Goal: Task Accomplishment & Management: Use online tool/utility

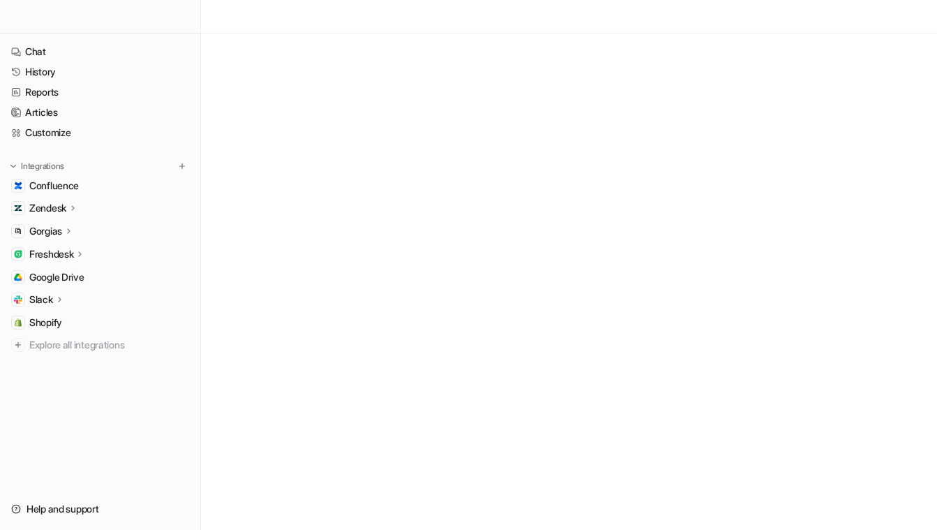
click at [74, 229] on icon at bounding box center [69, 230] width 10 height 10
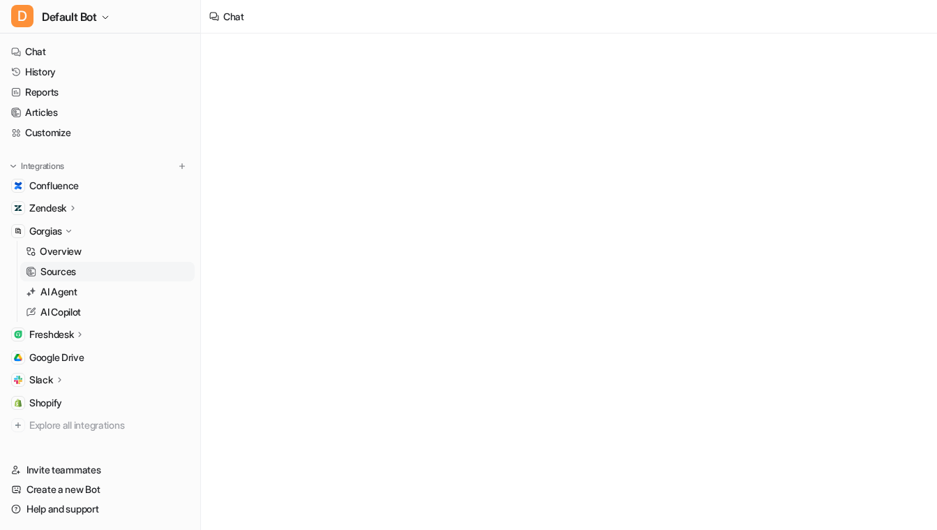
click at [67, 280] on link "Sources" at bounding box center [107, 272] width 174 height 20
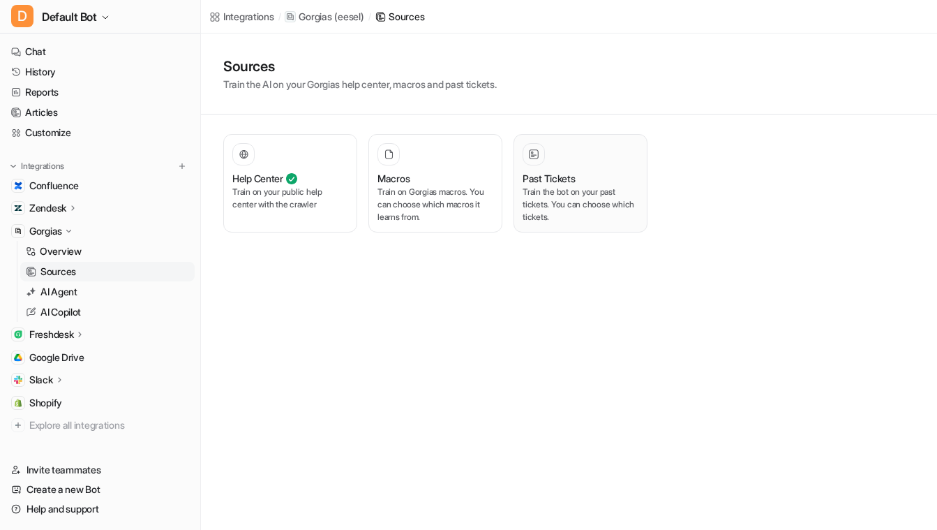
click at [567, 170] on div "Past Tickets Train the bot on your past tickets. You can choose which tickets." at bounding box center [581, 183] width 116 height 80
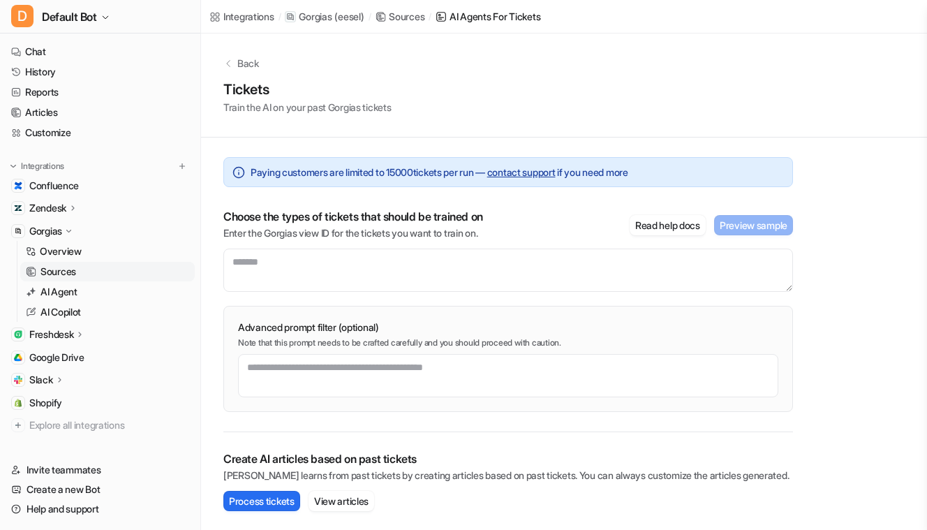
click at [230, 69] on div "Back" at bounding box center [563, 63] width 681 height 15
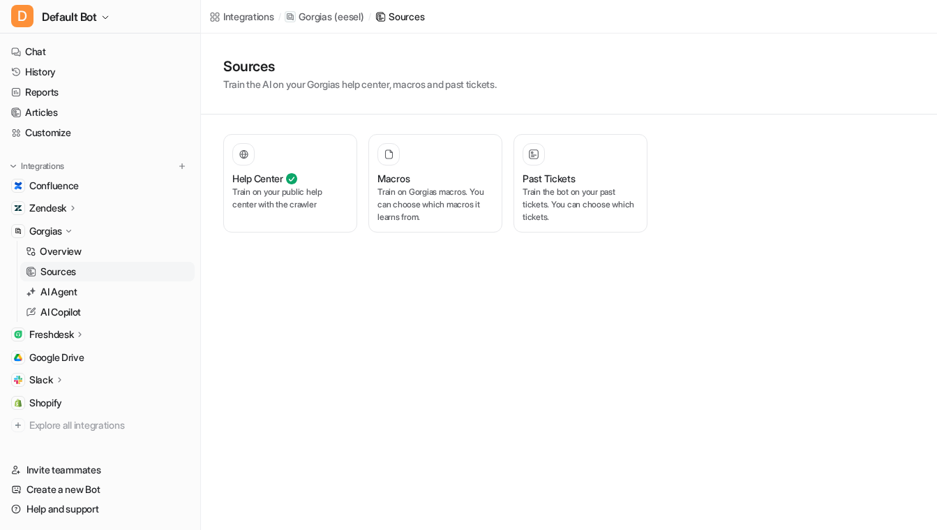
click at [485, 359] on div "Integrations / Gorgias ( eesel ) / Sources Sources Train the AI on your Gorgias…" at bounding box center [468, 265] width 937 height 530
click at [564, 371] on div "Integrations / Gorgias ( eesel ) / Sources Sources Train the AI on your Gorgias…" at bounding box center [468, 265] width 937 height 530
click at [73, 232] on icon at bounding box center [69, 231] width 10 height 10
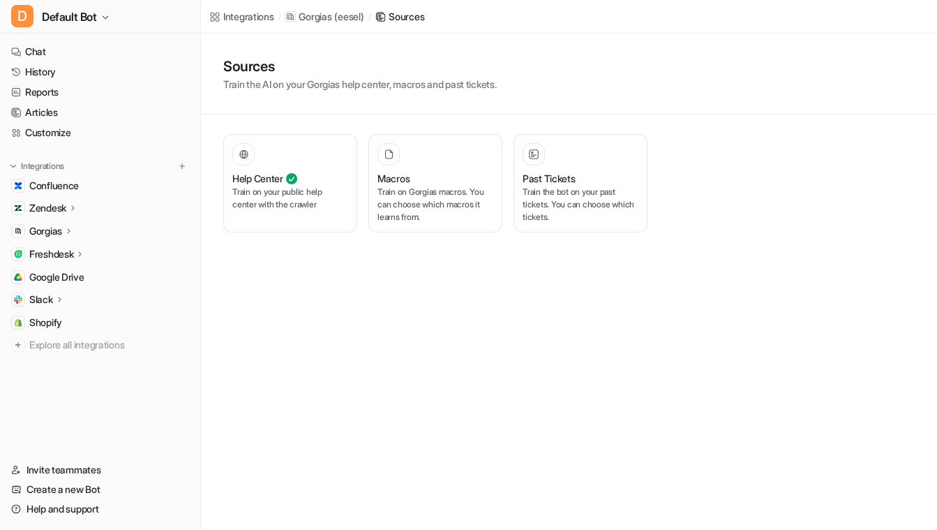
click at [59, 233] on p "Gorgias" at bounding box center [45, 231] width 33 height 14
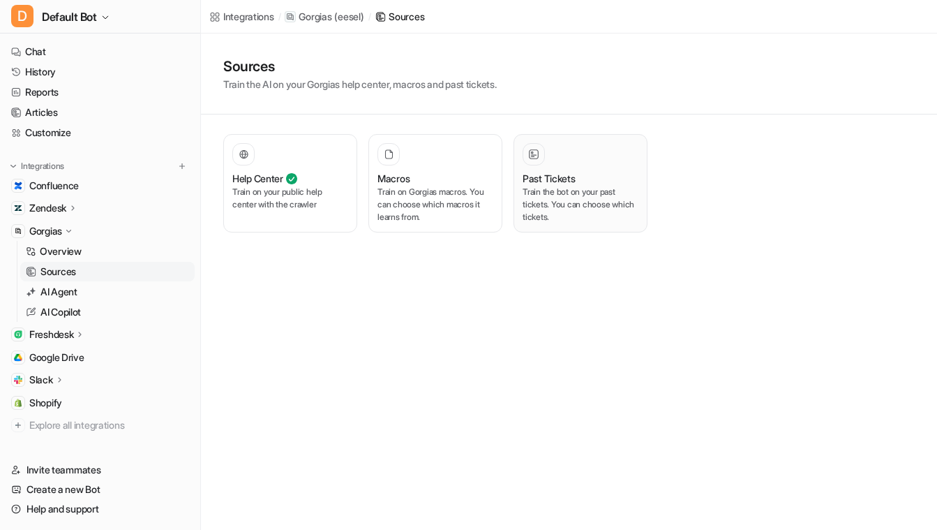
click at [600, 207] on p "Train the bot on your past tickets. You can choose which tickets." at bounding box center [581, 205] width 116 height 38
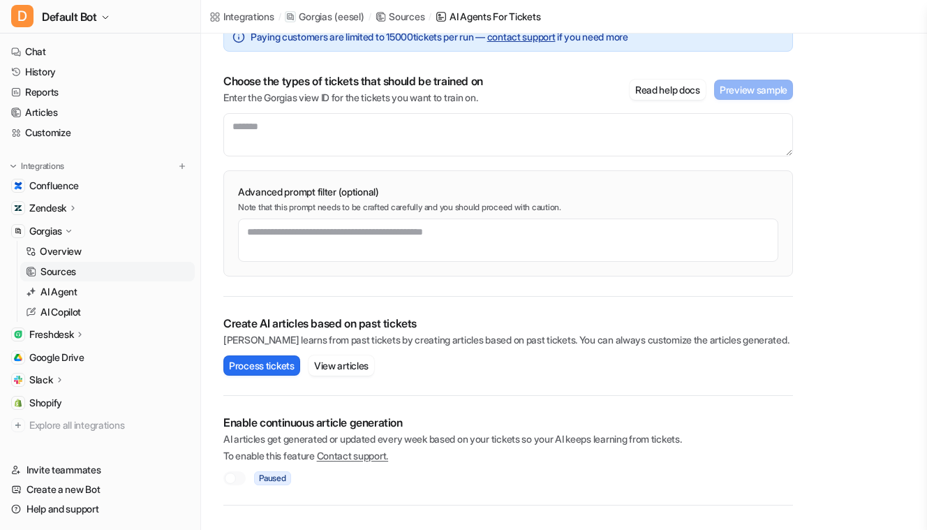
scroll to position [140, 0]
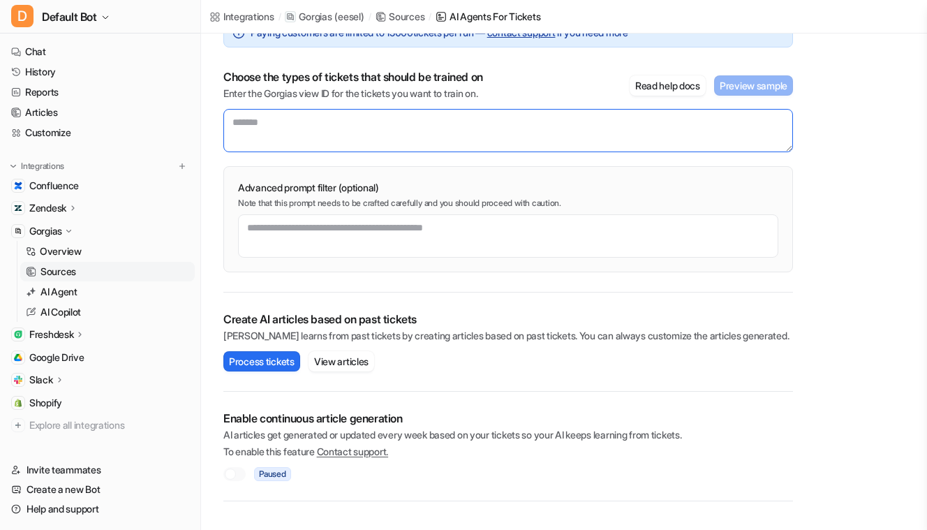
click at [281, 142] on textarea at bounding box center [508, 130] width 570 height 43
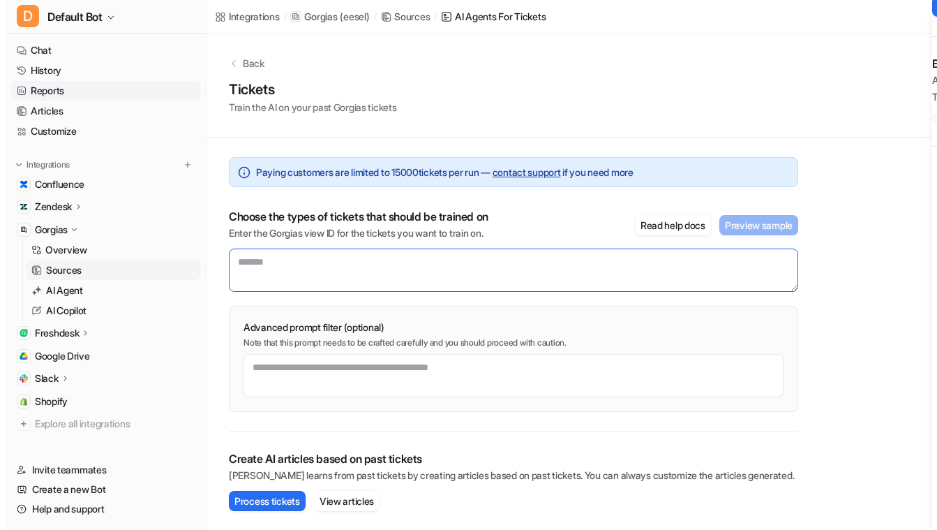
scroll to position [0, 0]
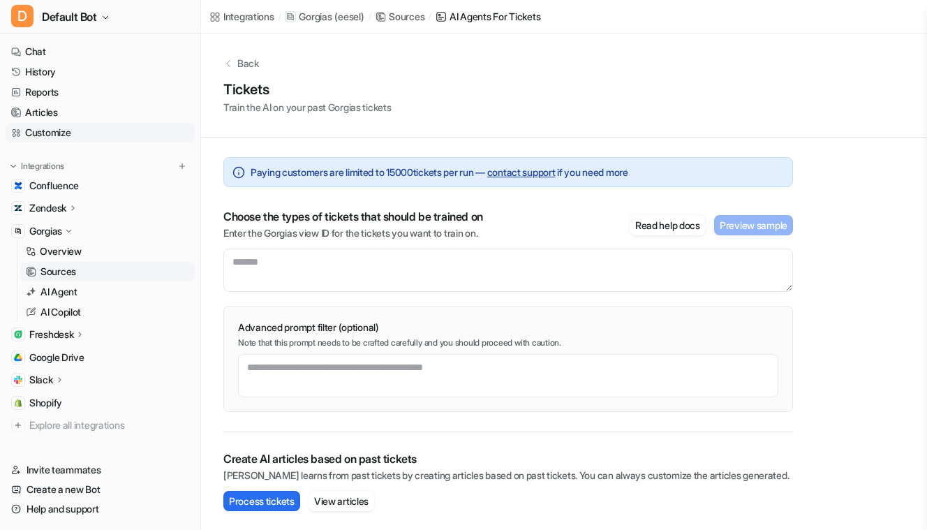
click at [61, 130] on link "Customize" at bounding box center [100, 133] width 189 height 20
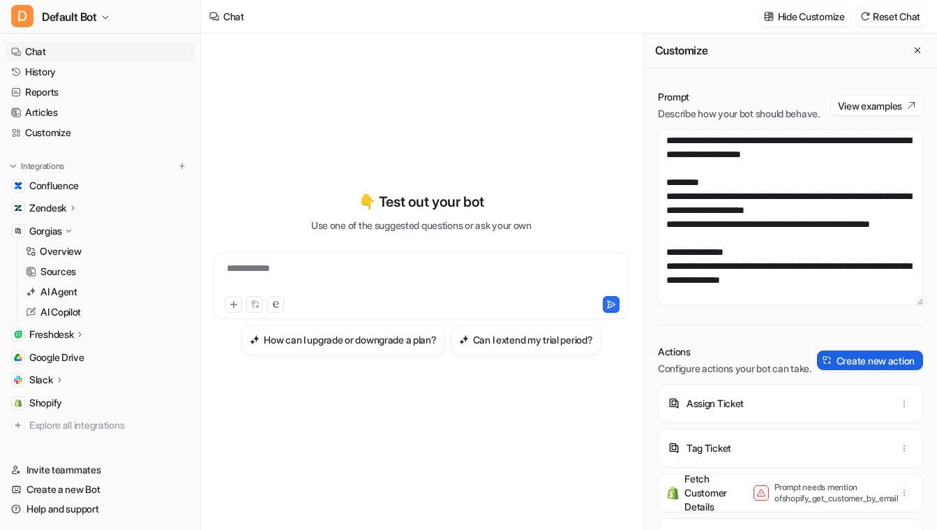
click at [846, 370] on button "Create new action" at bounding box center [870, 360] width 106 height 20
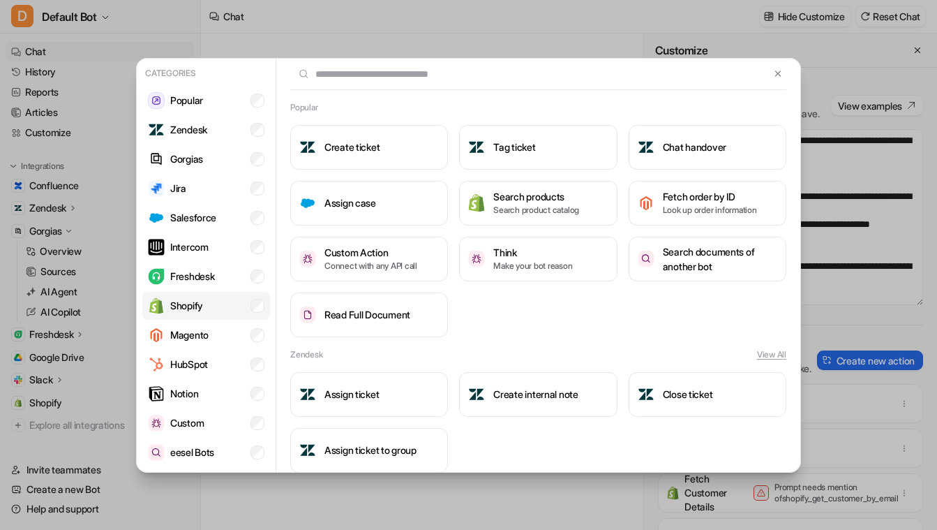
click at [214, 308] on li "Shopify" at bounding box center [206, 306] width 128 height 28
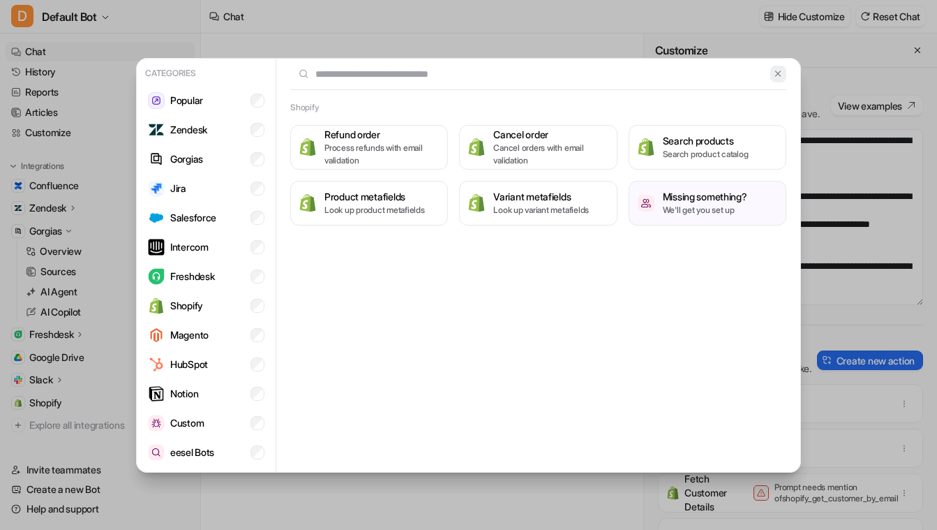
click at [782, 70] on img at bounding box center [778, 73] width 10 height 10
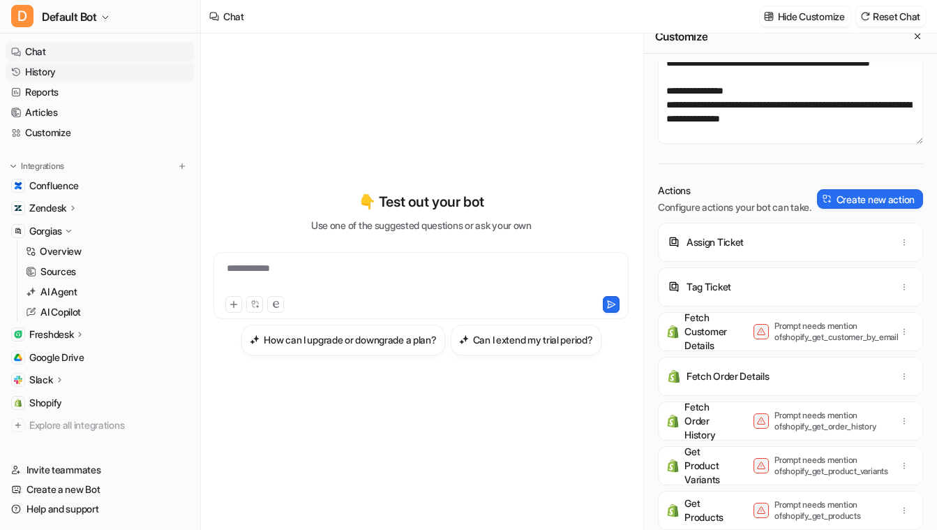
click at [134, 74] on link "History" at bounding box center [100, 72] width 189 height 20
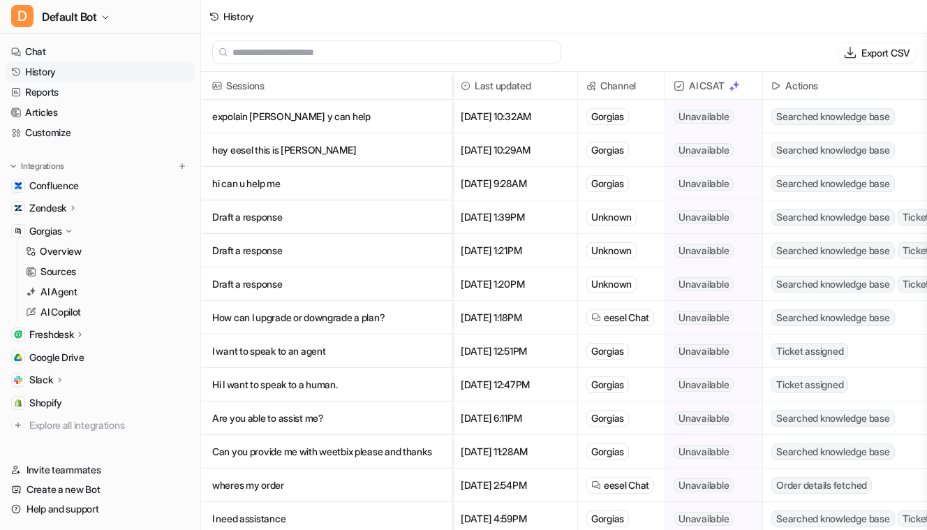
click at [415, 119] on p "expolain [PERSON_NAME] y can help" at bounding box center [326, 117] width 228 height 34
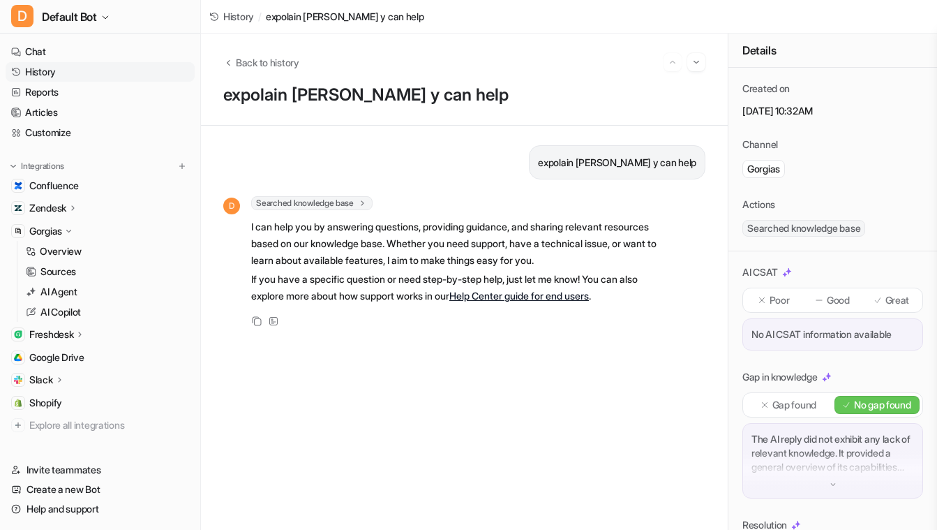
click at [773, 301] on p "Poor" at bounding box center [780, 300] width 20 height 14
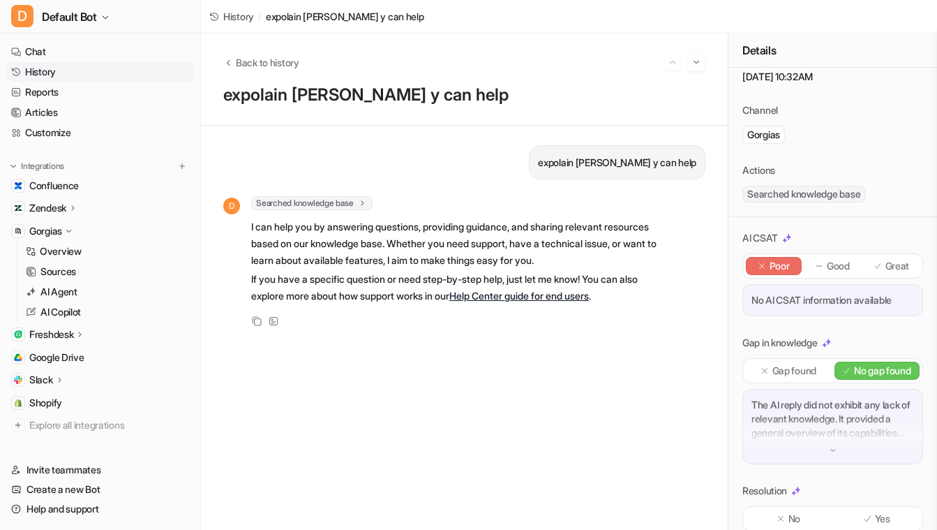
scroll to position [116, 0]
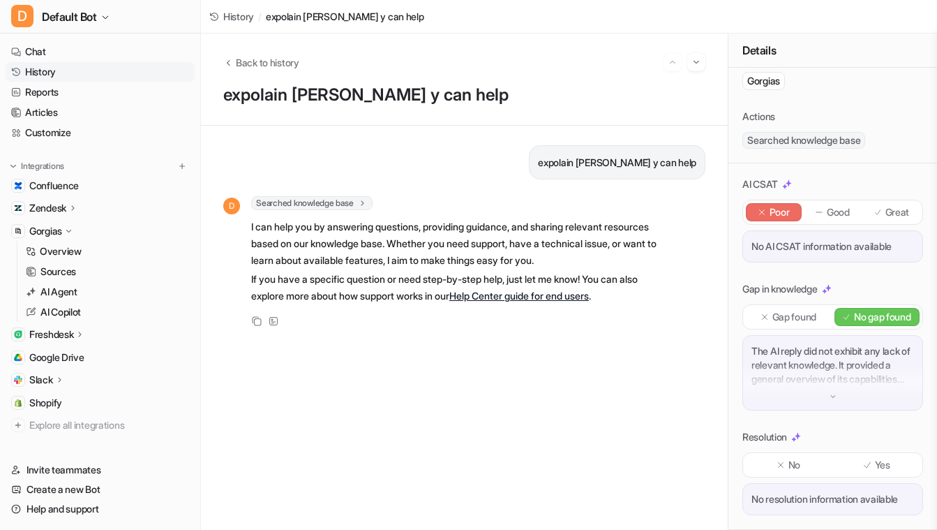
click at [790, 311] on div "Gap found" at bounding box center [789, 317] width 86 height 18
click at [875, 458] on p "Yes" at bounding box center [882, 465] width 15 height 14
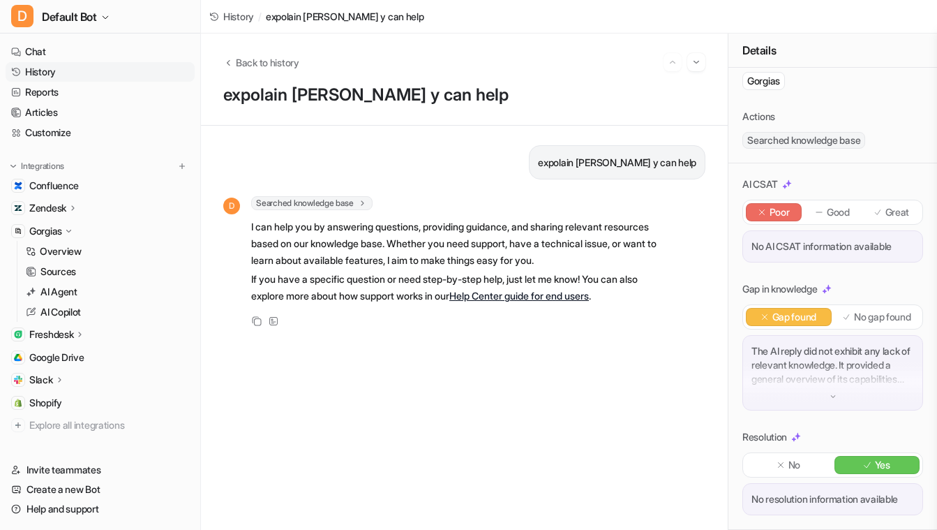
click at [886, 205] on p "Great" at bounding box center [898, 212] width 24 height 14
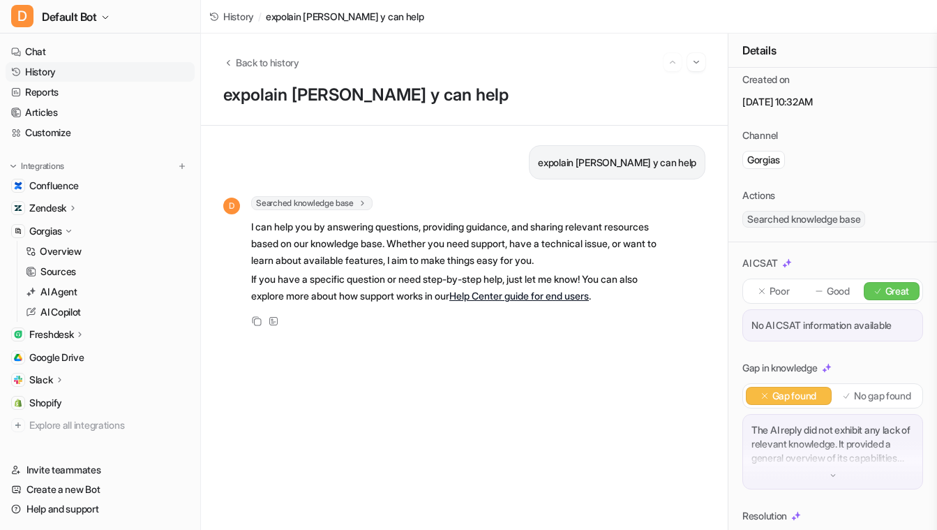
scroll to position [0, 0]
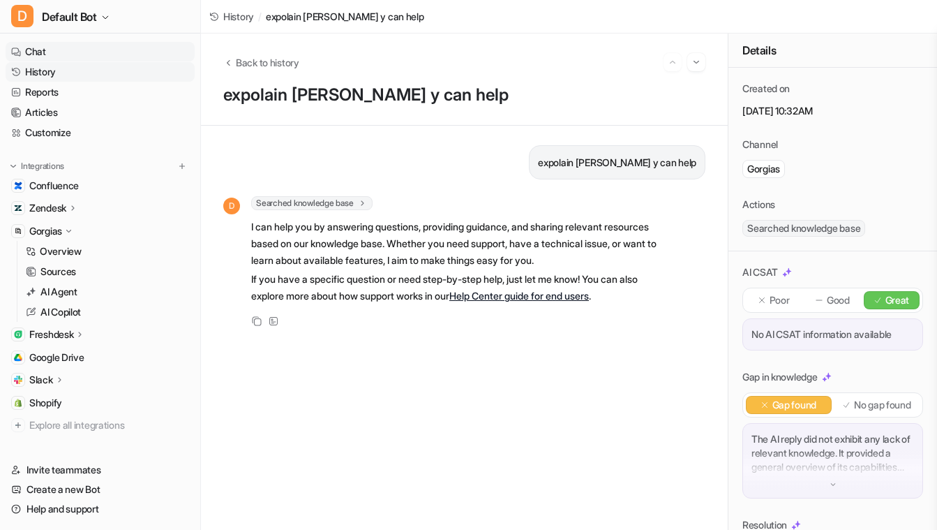
click at [132, 44] on link "Chat" at bounding box center [100, 52] width 189 height 20
